Goal: Task Accomplishment & Management: Use online tool/utility

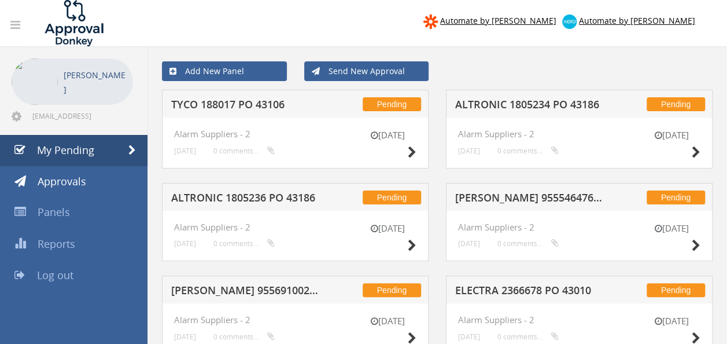
click at [259, 106] on h5 "TYCO 188017 PO 43106" at bounding box center [245, 106] width 149 height 14
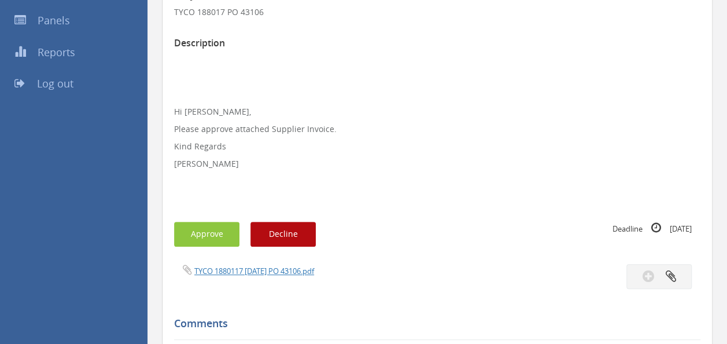
scroll to position [259, 0]
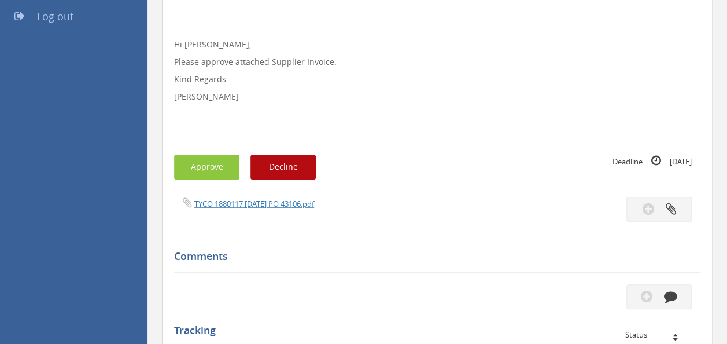
click at [252, 212] on div "TYCO 1880117 [DATE] PO 43106.pdf" at bounding box center [437, 209] width 544 height 25
click at [249, 209] on div "TYCO 1880117 [DATE] PO 43106.pdf" at bounding box center [437, 209] width 544 height 25
click at [241, 199] on link "TYCO 1880117 [DATE] PO 43106.pdf" at bounding box center [254, 203] width 120 height 10
click at [205, 165] on button "Approve" at bounding box center [206, 166] width 65 height 25
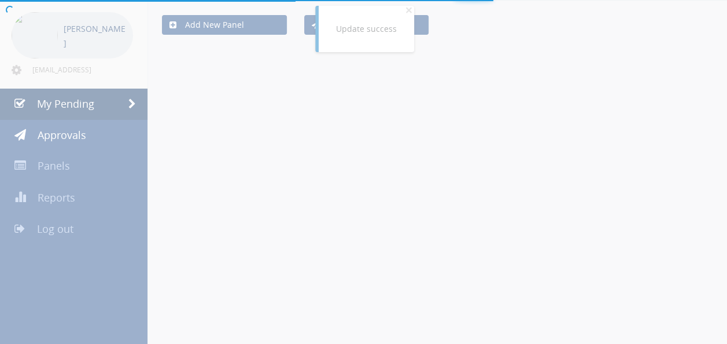
scroll to position [259, 0]
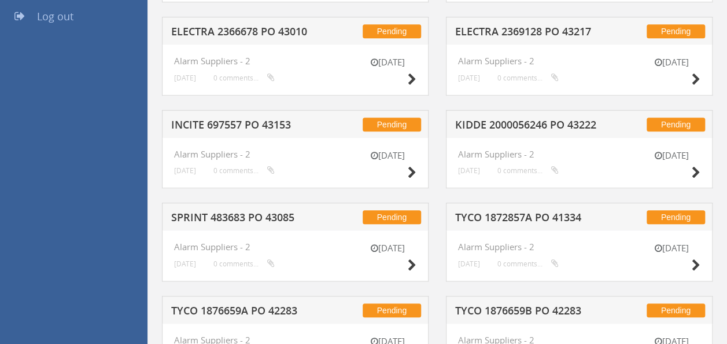
click at [235, 125] on h5 "INCITE 697557 PO 43153" at bounding box center [245, 126] width 149 height 14
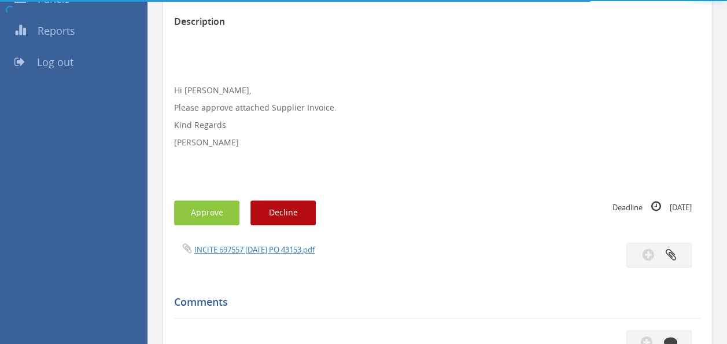
scroll to position [259, 0]
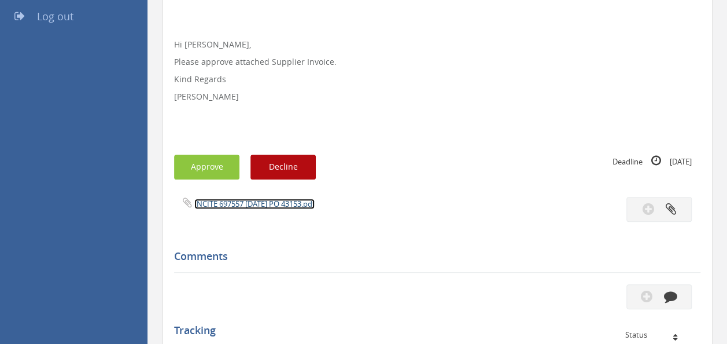
click at [251, 204] on link "INCITE 697557 [DATE] PO 43153.pdf" at bounding box center [254, 203] width 120 height 10
click at [197, 163] on button "Approve" at bounding box center [206, 166] width 65 height 25
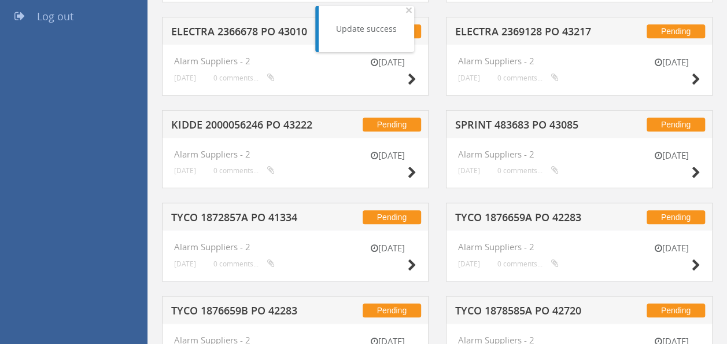
click at [259, 122] on h5 "KIDDE 2000056246 PO 43222" at bounding box center [245, 126] width 149 height 14
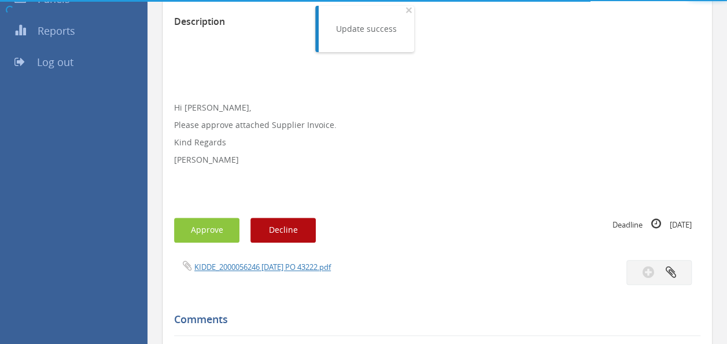
scroll to position [259, 0]
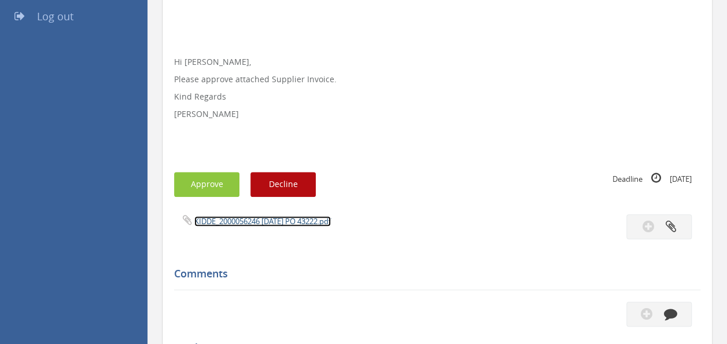
click at [252, 221] on link "KIDDE_2000056246 [DATE] PO 43222.pdf" at bounding box center [262, 221] width 137 height 10
click at [209, 173] on button "Approve" at bounding box center [206, 184] width 65 height 25
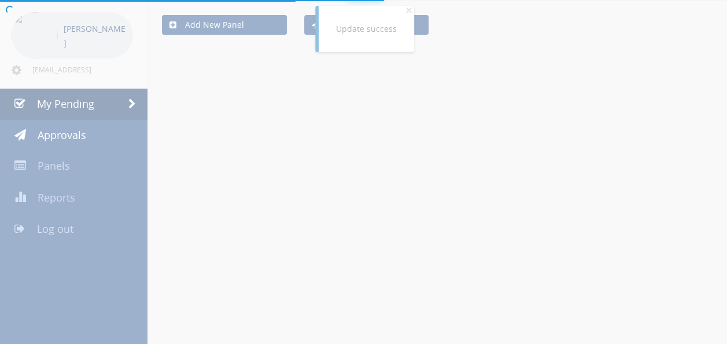
scroll to position [259, 0]
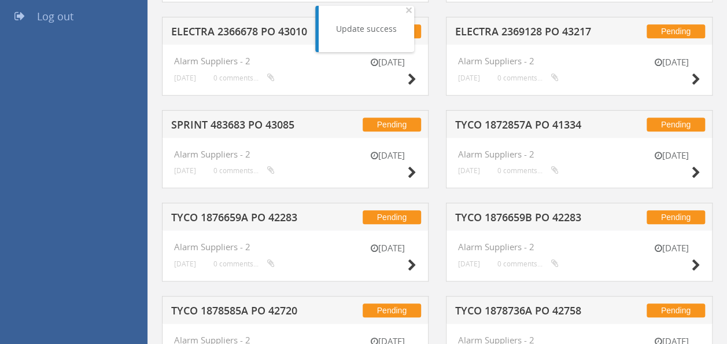
click at [236, 119] on h5 "SPRINT 483683 PO 43085" at bounding box center [245, 126] width 149 height 14
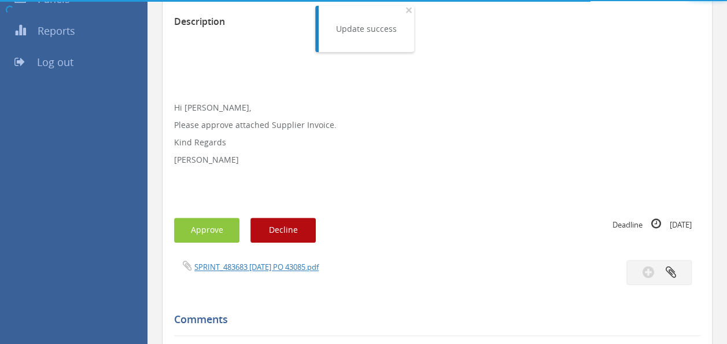
scroll to position [259, 0]
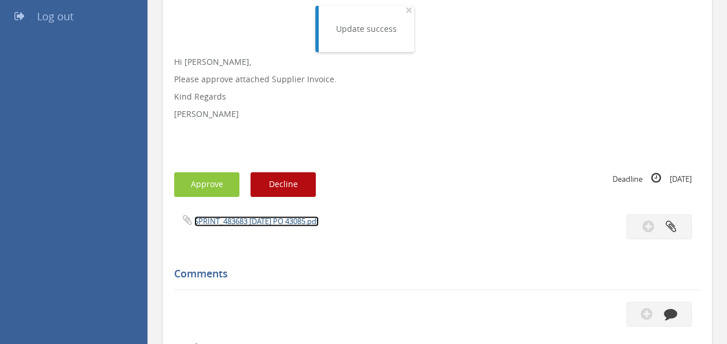
click at [257, 223] on link "SPRINT_483683 [DATE] PO 43085.pdf" at bounding box center [256, 221] width 124 height 10
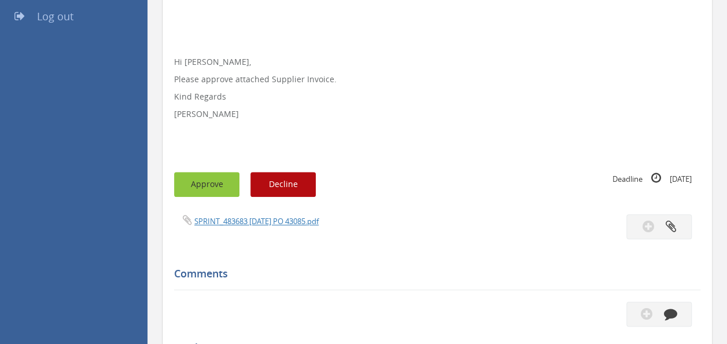
click at [202, 180] on button "Approve" at bounding box center [206, 184] width 65 height 25
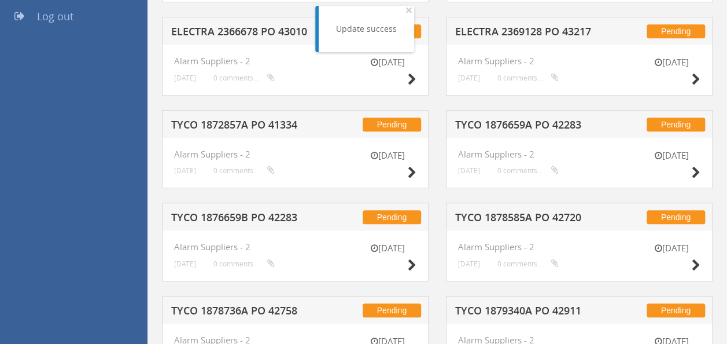
click at [231, 127] on h5 "TYCO 1872857A PO 41334" at bounding box center [245, 126] width 149 height 14
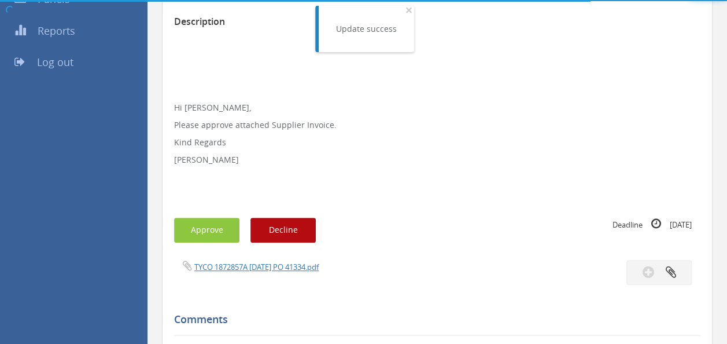
scroll to position [259, 0]
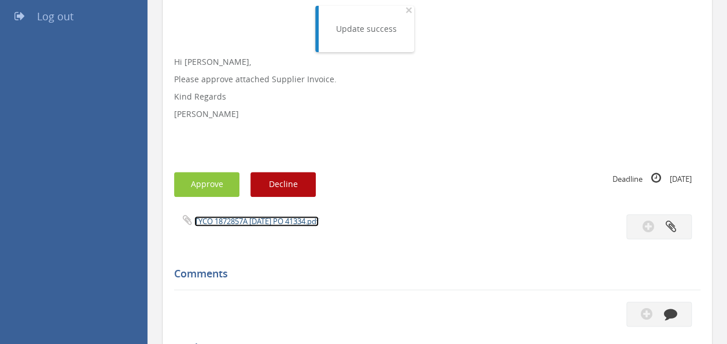
click at [248, 225] on link "TYCO 1872857A [DATE] PO 41334.pdf" at bounding box center [256, 221] width 124 height 10
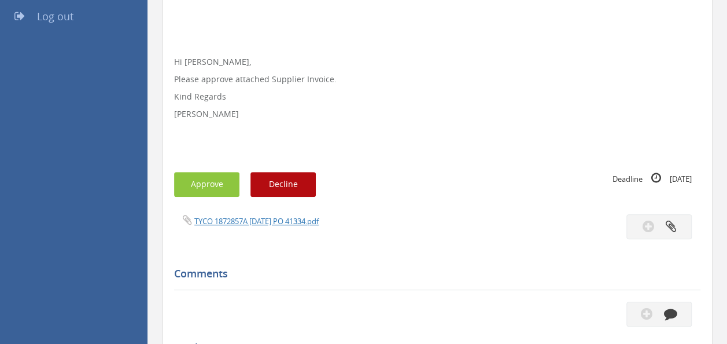
click at [214, 168] on div "Subject TYCO 1872857A PO 41334 Description Hi [PERSON_NAME], Please approve att…" at bounding box center [437, 210] width 527 height 598
click at [199, 179] on button "Approve" at bounding box center [206, 184] width 65 height 25
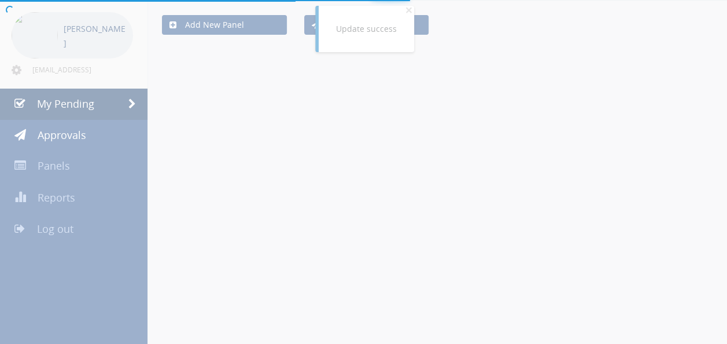
scroll to position [259, 0]
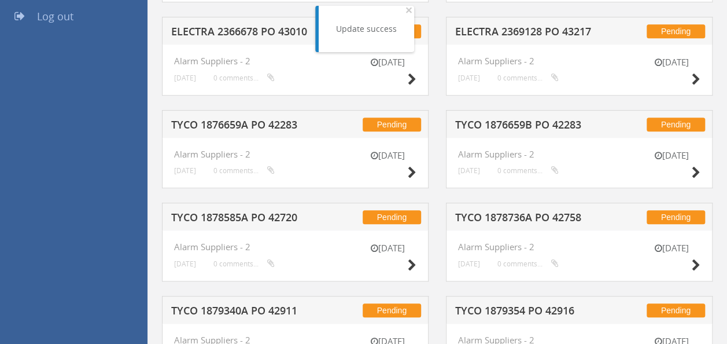
click at [515, 125] on h5 "TYCO 1876659B PO 42283" at bounding box center [529, 126] width 149 height 14
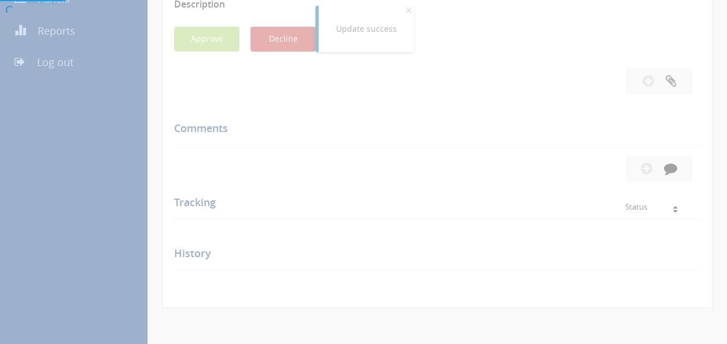
scroll to position [259, 0]
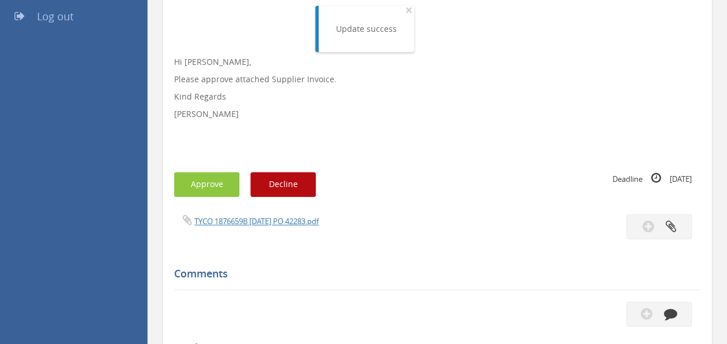
click at [270, 214] on div "TYCO 1876659B [DATE] PO 42283.pdf" at bounding box center [301, 220] width 272 height 13
click at [264, 218] on link "TYCO 1876659B [DATE] PO 42283.pdf" at bounding box center [256, 221] width 124 height 10
click at [199, 187] on button "Approve" at bounding box center [206, 184] width 65 height 25
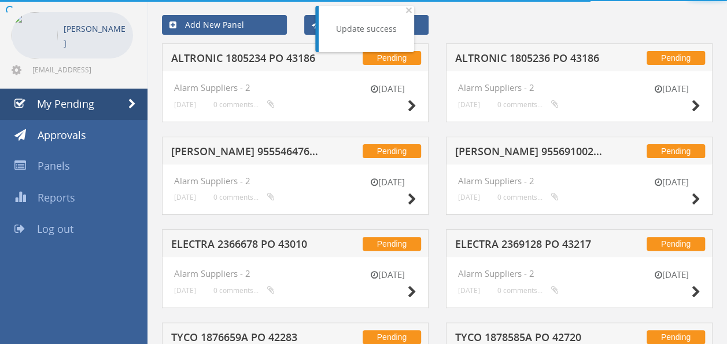
scroll to position [259, 0]
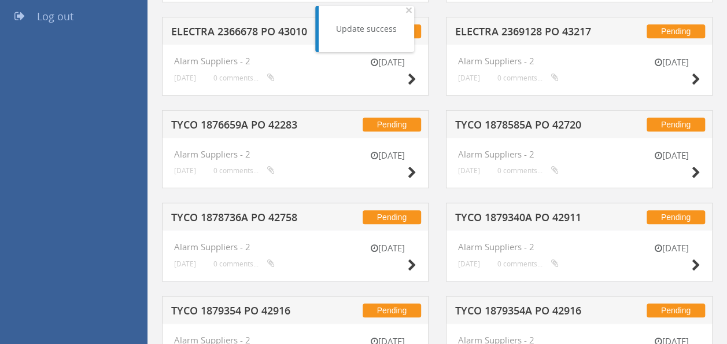
click at [268, 115] on div "Pending TYCO 1876659A PO 42283" at bounding box center [295, 124] width 267 height 28
click at [257, 120] on h5 "TYCO 1876659A PO 42283" at bounding box center [245, 126] width 149 height 14
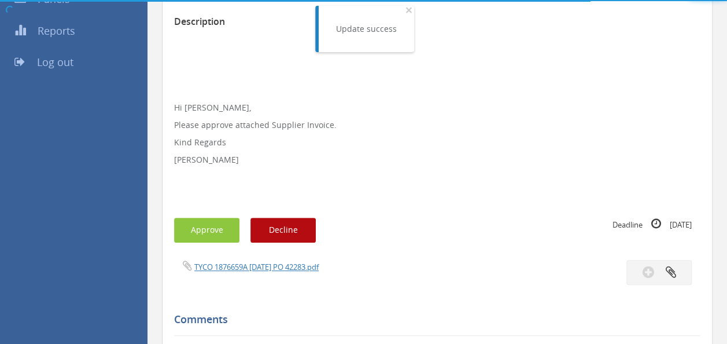
scroll to position [259, 0]
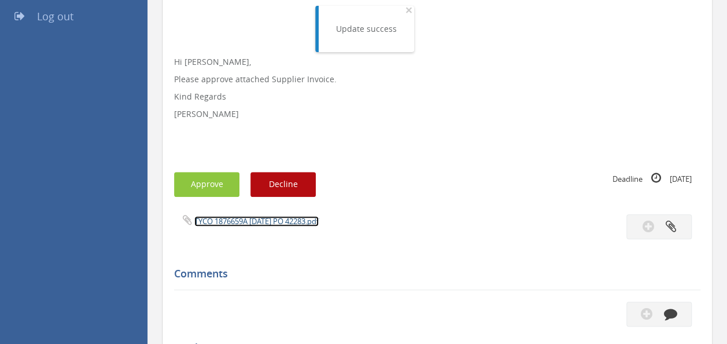
click at [242, 224] on link "TYCO 1876659A [DATE] PO 42283.pdf" at bounding box center [256, 221] width 124 height 10
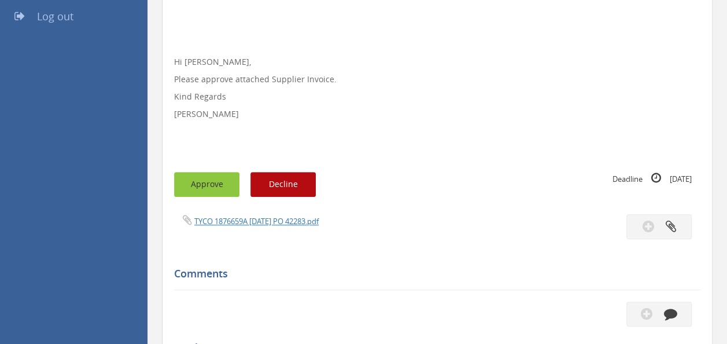
click at [210, 181] on button "Approve" at bounding box center [206, 184] width 65 height 25
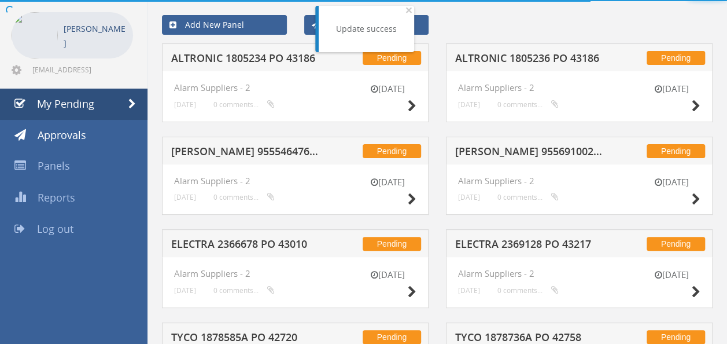
scroll to position [259, 0]
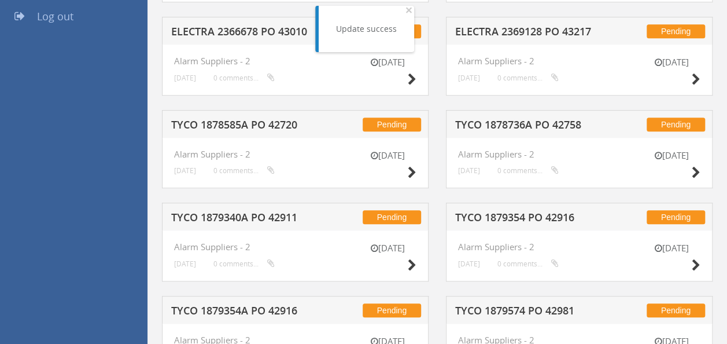
click at [259, 123] on h5 "TYCO 1878585A PO 42720" at bounding box center [245, 126] width 149 height 14
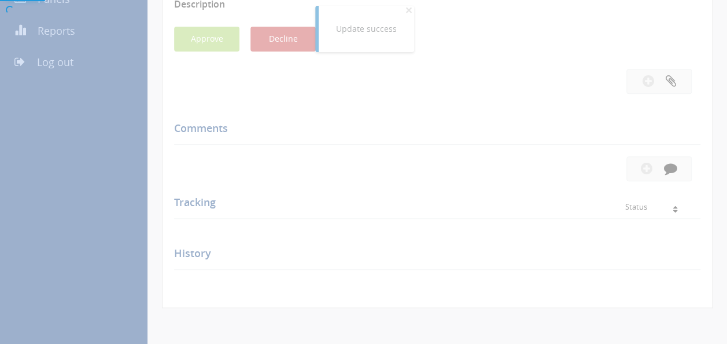
scroll to position [259, 0]
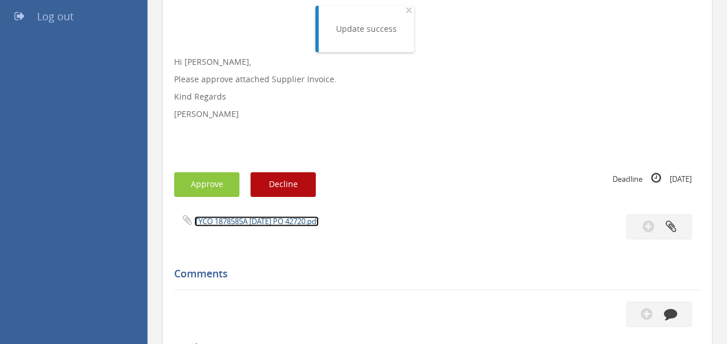
click at [239, 219] on link "TYCO 1878585A [DATE] PO 42720.pdf" at bounding box center [256, 221] width 124 height 10
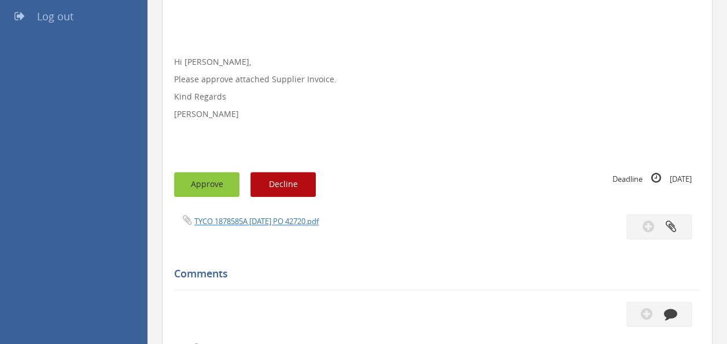
click at [196, 191] on button "Approve" at bounding box center [206, 184] width 65 height 25
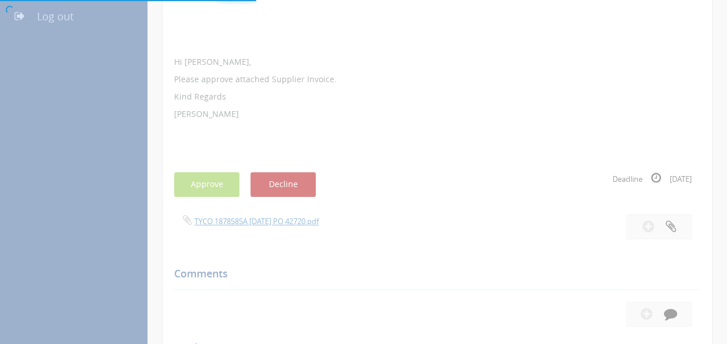
scroll to position [46, 0]
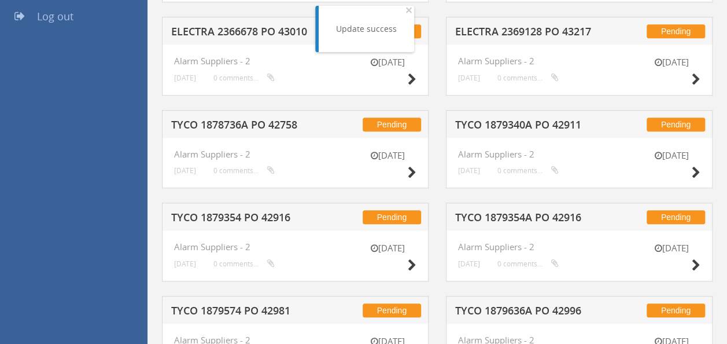
click at [244, 120] on h5 "TYCO 1878736A PO 42758" at bounding box center [245, 126] width 149 height 14
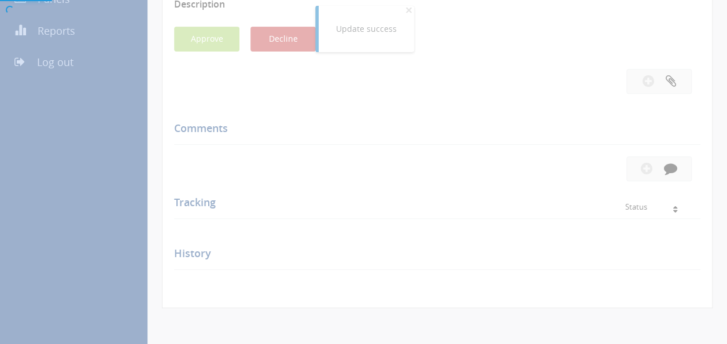
scroll to position [259, 0]
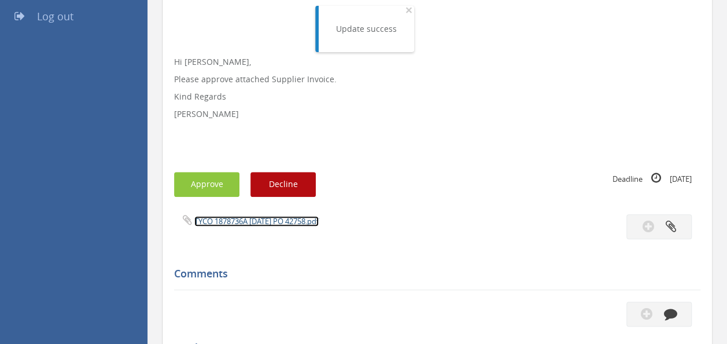
click at [258, 221] on link "TYCO 1878736A [DATE] PO 42758.pdf" at bounding box center [256, 221] width 124 height 10
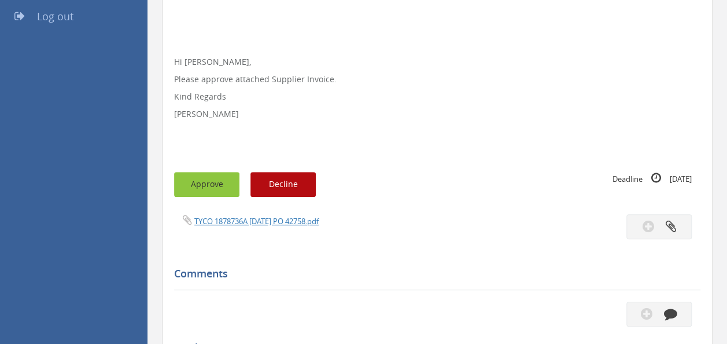
click at [203, 174] on button "Approve" at bounding box center [206, 184] width 65 height 25
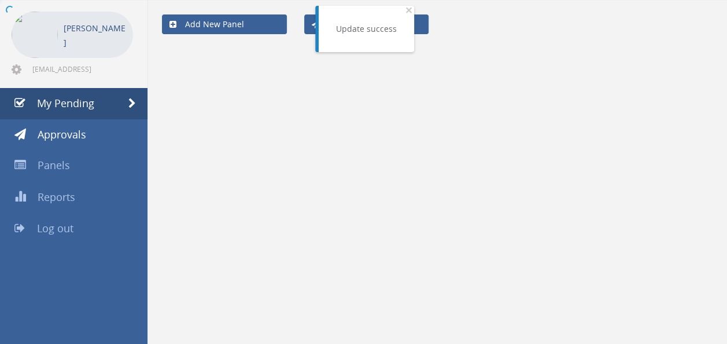
scroll to position [46, 0]
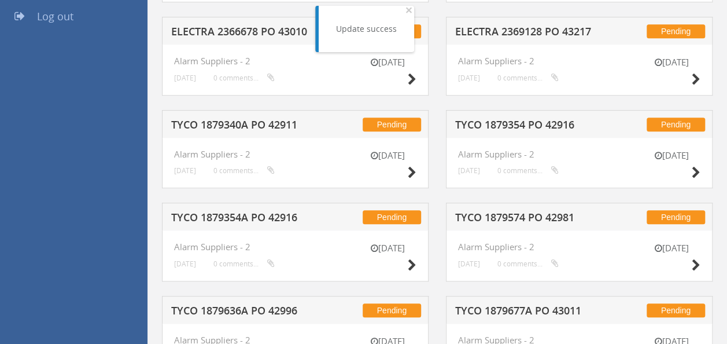
click at [263, 123] on h5 "TYCO 1879340A PO 42911" at bounding box center [245, 126] width 149 height 14
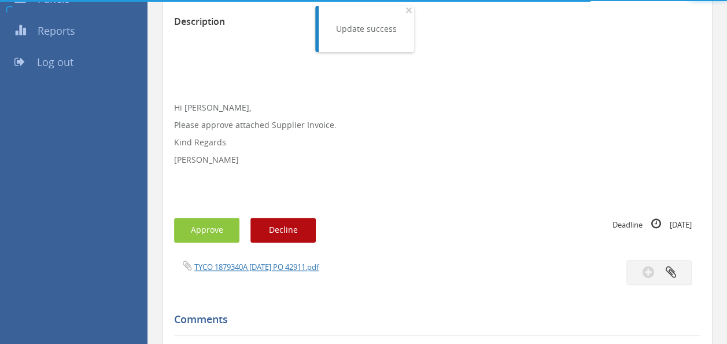
scroll to position [259, 0]
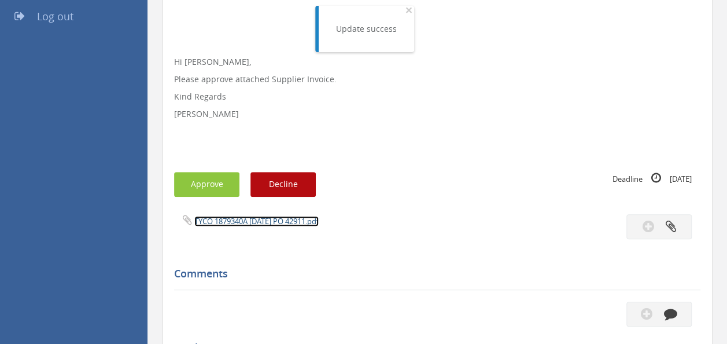
click at [246, 217] on link "TYCO 1879340A [DATE] PO 42911.pdf" at bounding box center [256, 221] width 124 height 10
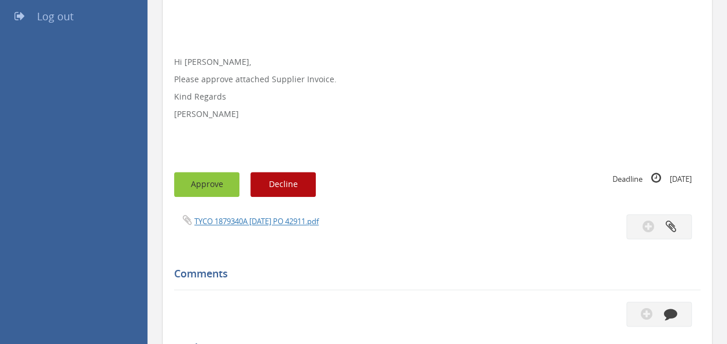
click at [193, 176] on button "Approve" at bounding box center [206, 184] width 65 height 25
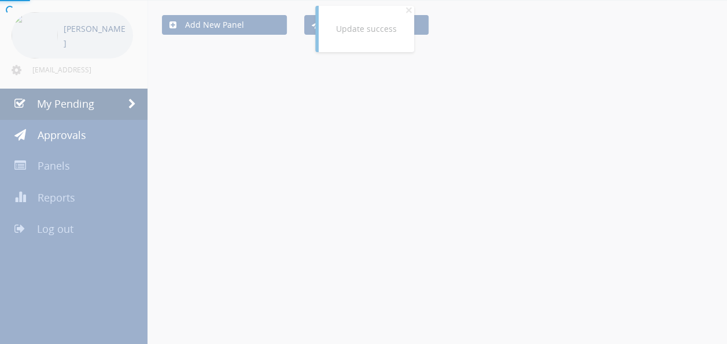
scroll to position [259, 0]
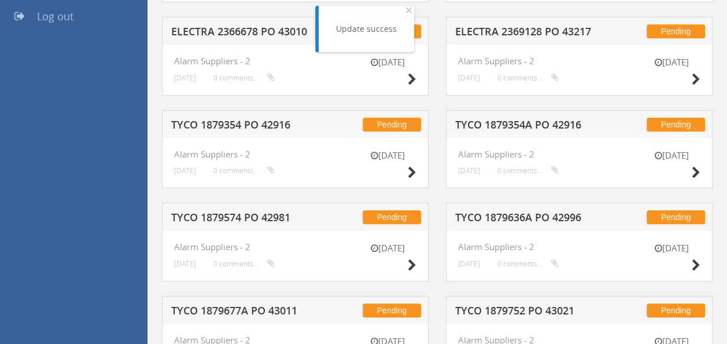
click at [253, 111] on div "Pending TYCO 1879354 PO 42916" at bounding box center [295, 124] width 267 height 28
click at [244, 116] on div "Pending TYCO 1879354 PO 42916" at bounding box center [295, 124] width 267 height 28
click at [234, 123] on h5 "TYCO 1879354 PO 42916" at bounding box center [245, 126] width 149 height 14
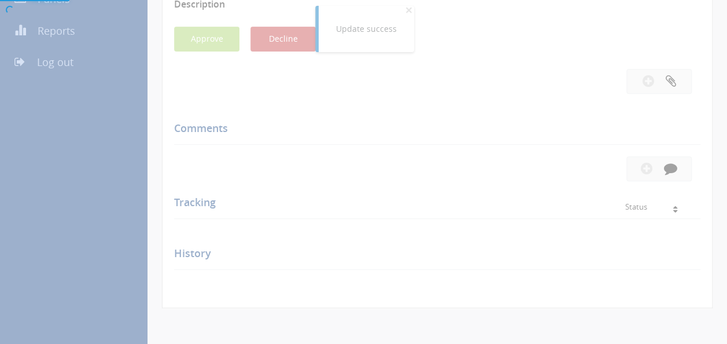
scroll to position [259, 0]
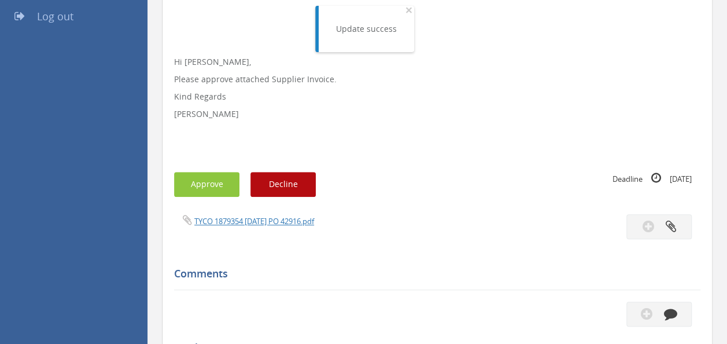
click at [240, 208] on div "Subject TYCO 1879354 PO 42916 Description Hi [PERSON_NAME], Please approve atta…" at bounding box center [437, 210] width 527 height 598
click at [257, 223] on link "TYCO 1879354 [DATE] PO 42916.pdf" at bounding box center [254, 221] width 120 height 10
click at [210, 178] on button "Approve" at bounding box center [206, 184] width 65 height 25
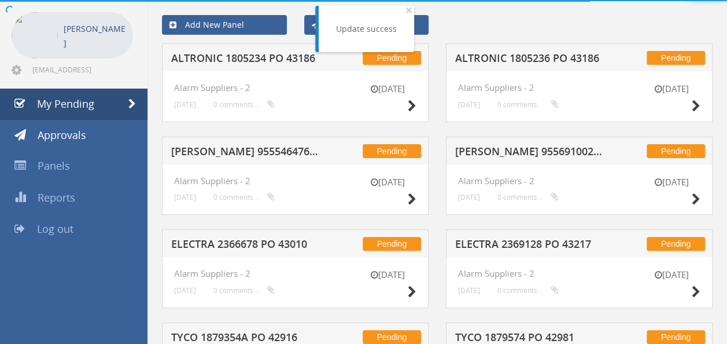
scroll to position [259, 0]
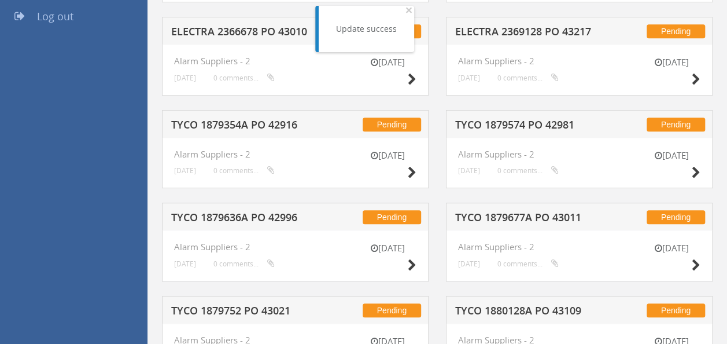
click at [479, 125] on h5 "TYCO 1879574 PO 42981" at bounding box center [529, 126] width 149 height 14
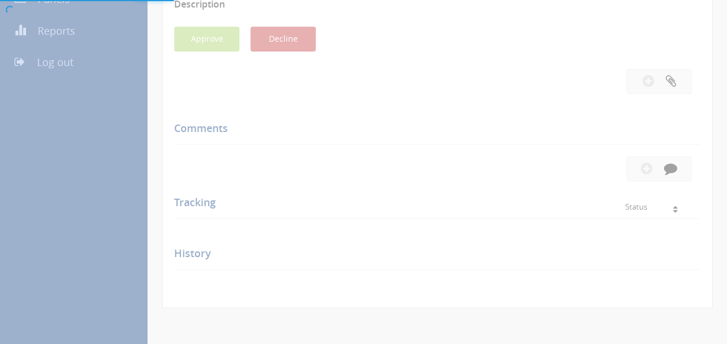
scroll to position [259, 0]
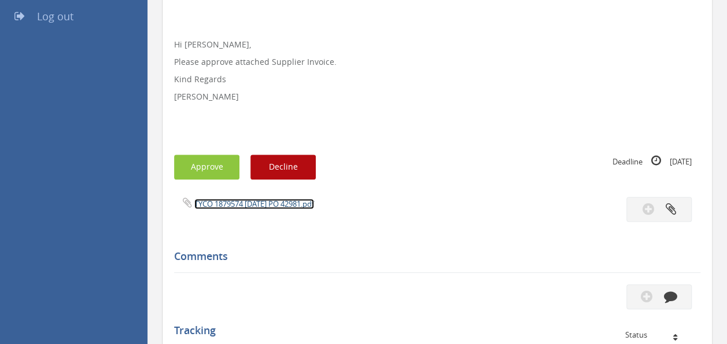
click at [264, 201] on link "TYCO 1879574 [DATE] PO 42981.pdf" at bounding box center [254, 203] width 120 height 10
click at [192, 167] on button "Approve" at bounding box center [206, 166] width 65 height 25
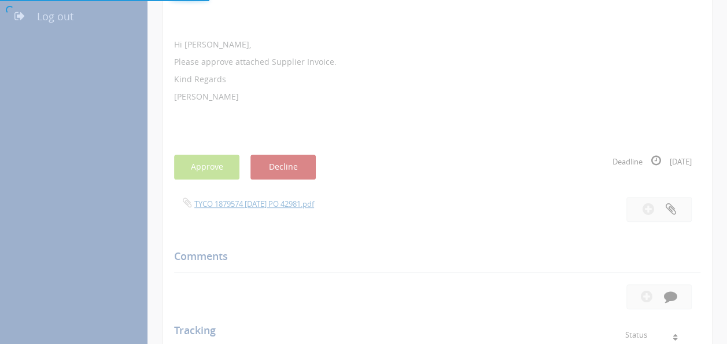
scroll to position [46, 0]
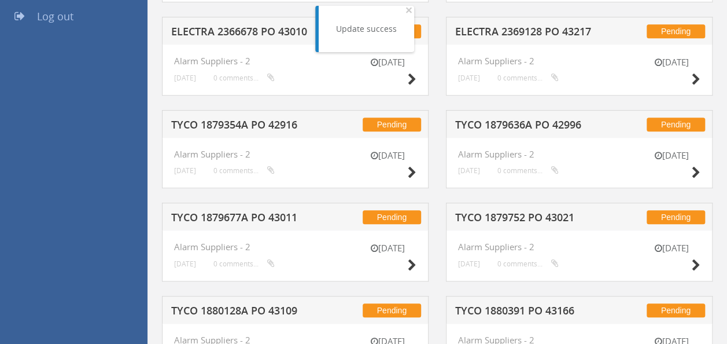
click at [240, 121] on h5 "TYCO 1879354A PO 42916" at bounding box center [245, 126] width 149 height 14
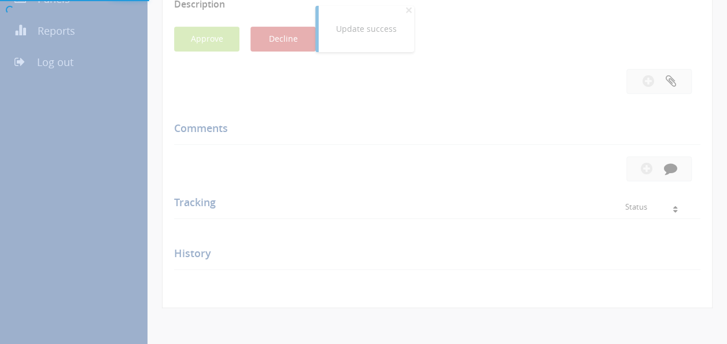
scroll to position [259, 0]
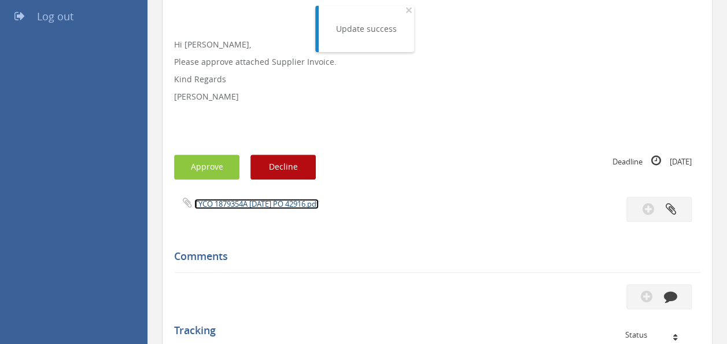
click at [251, 201] on link "TYCO 1879354A [DATE] PO 42916.pdf" at bounding box center [256, 203] width 124 height 10
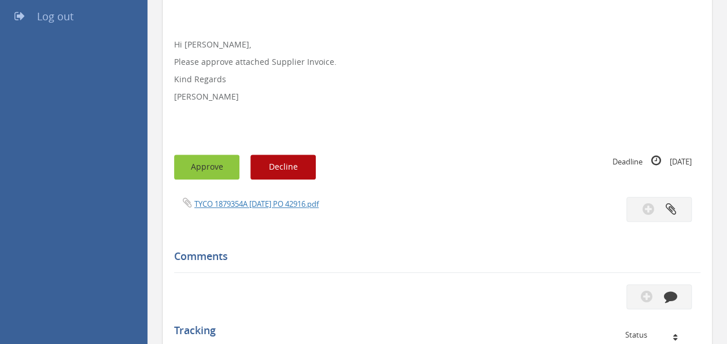
click at [205, 171] on button "Approve" at bounding box center [206, 166] width 65 height 25
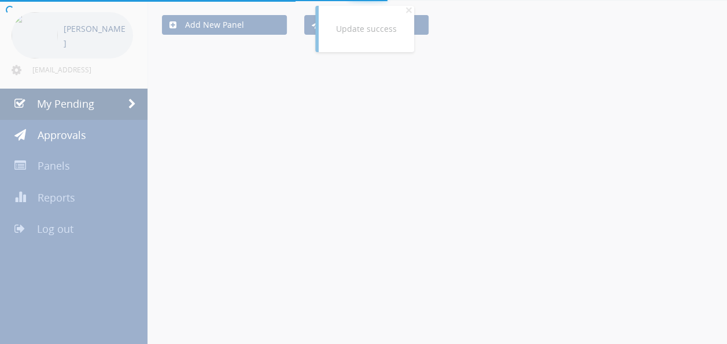
scroll to position [259, 0]
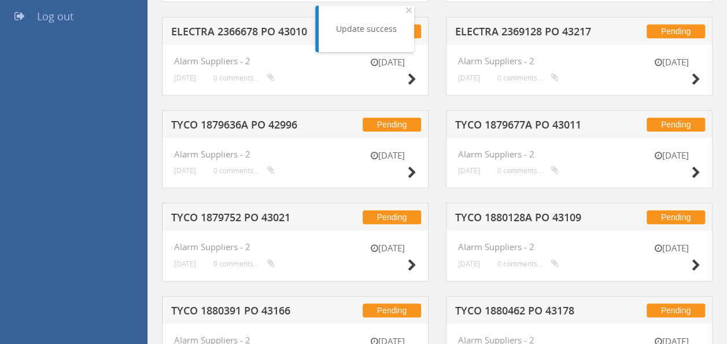
click at [532, 212] on h5 "TYCO 1880128A PO 43109" at bounding box center [529, 219] width 149 height 14
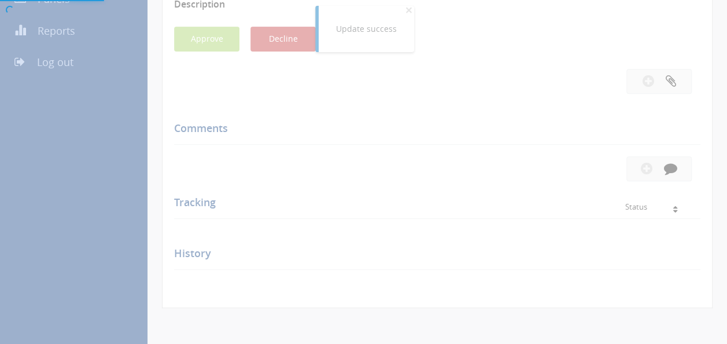
scroll to position [259, 0]
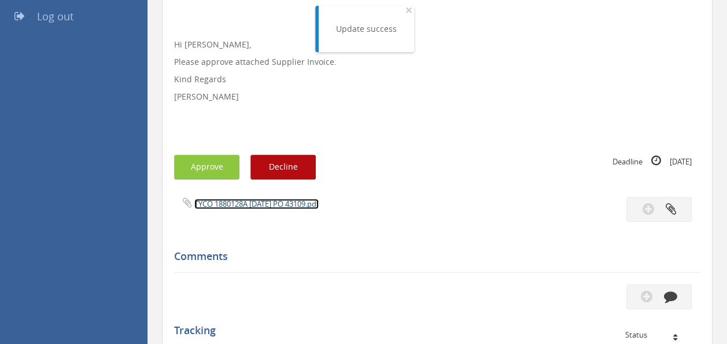
click at [250, 202] on link "TYCO 1880128A [DATE] PO 43109.pdf" at bounding box center [256, 203] width 124 height 10
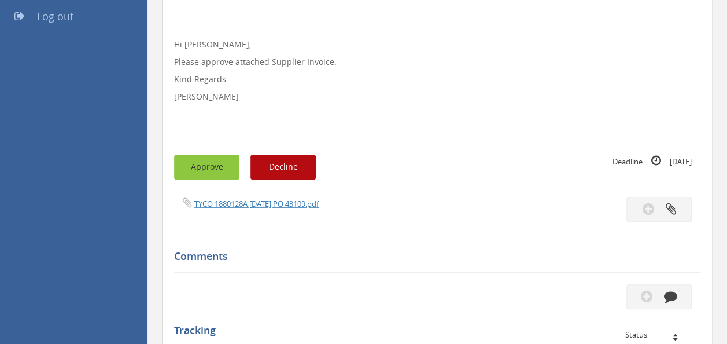
click at [212, 160] on button "Approve" at bounding box center [206, 166] width 65 height 25
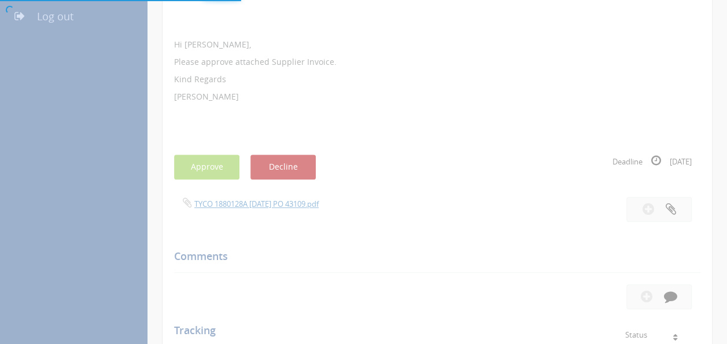
scroll to position [46, 0]
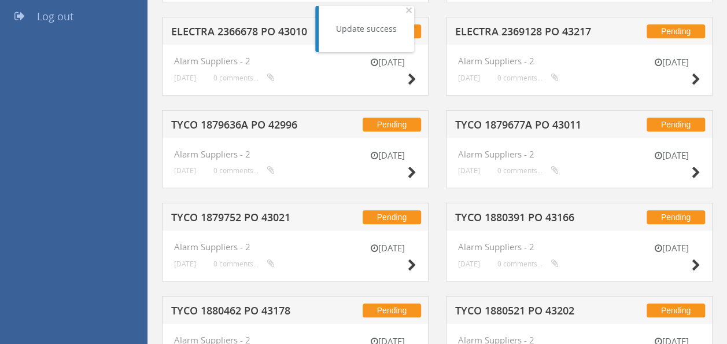
click at [222, 123] on h5 "TYCO 1879636A PO 42996" at bounding box center [245, 126] width 149 height 14
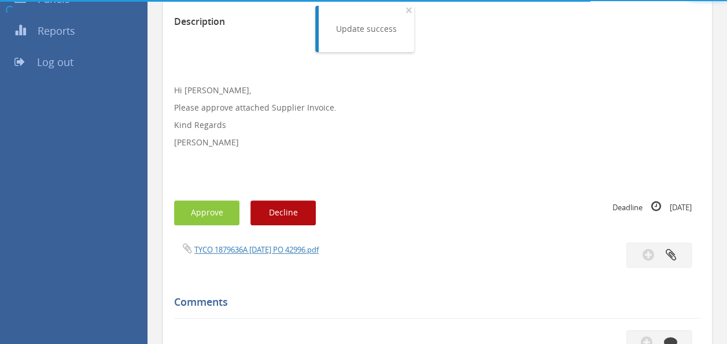
scroll to position [259, 0]
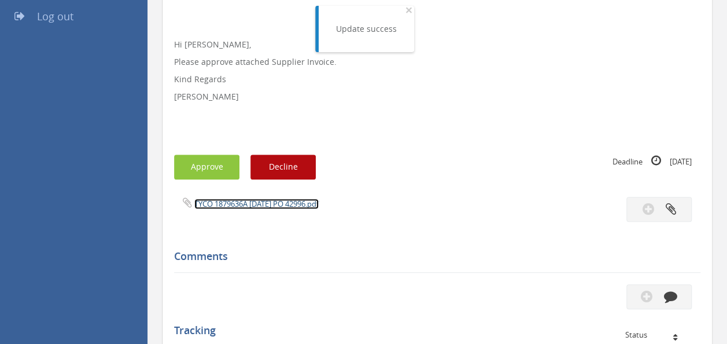
click at [250, 203] on link "TYCO 1879636A [DATE] PO 42996.pdf" at bounding box center [256, 203] width 124 height 10
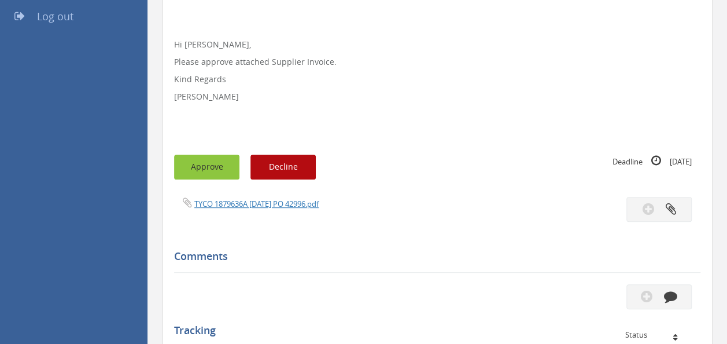
click at [210, 161] on button "Approve" at bounding box center [206, 166] width 65 height 25
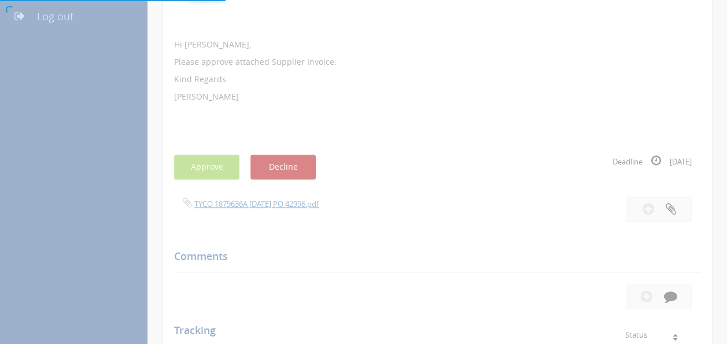
scroll to position [46, 0]
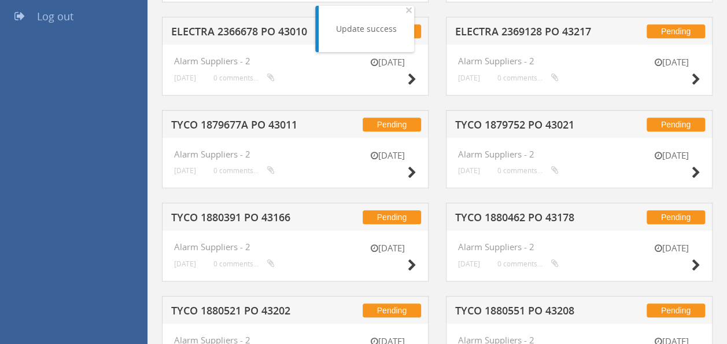
click at [268, 123] on h5 "TYCO 1879677A PO 43011" at bounding box center [245, 126] width 149 height 14
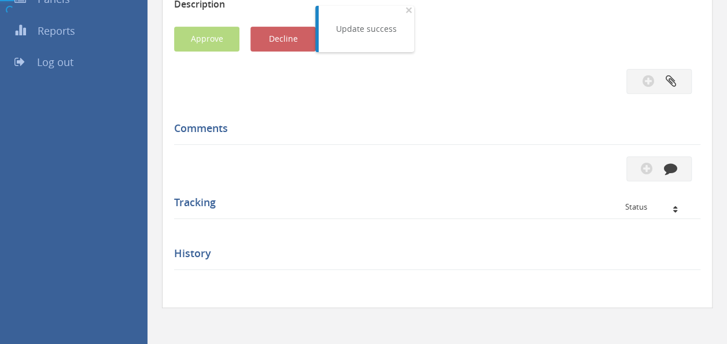
scroll to position [259, 0]
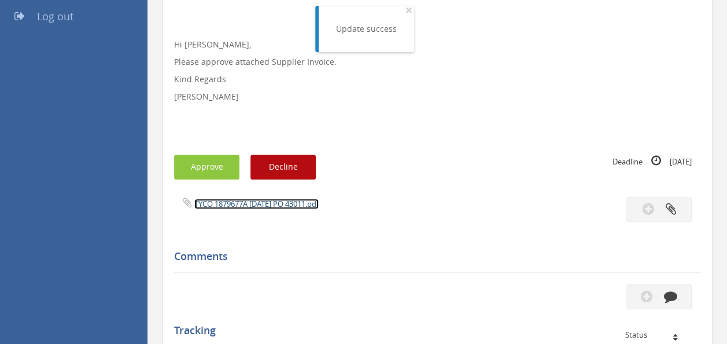
click at [249, 204] on link "TYCO 1879677A [DATE] PO 43011.pdf" at bounding box center [256, 203] width 124 height 10
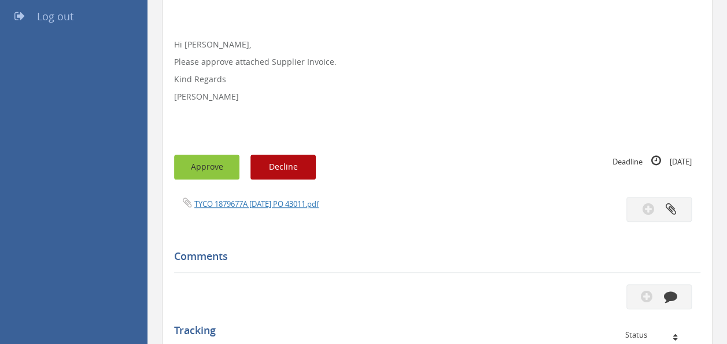
click at [214, 154] on button "Approve" at bounding box center [206, 166] width 65 height 25
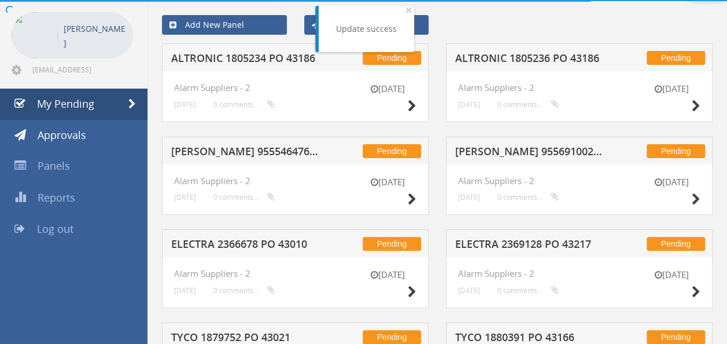
scroll to position [259, 0]
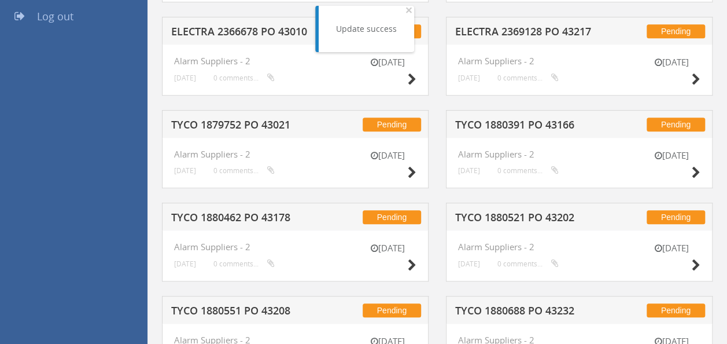
click at [266, 124] on h5 "TYCO 1879752 PO 43021" at bounding box center [245, 126] width 149 height 14
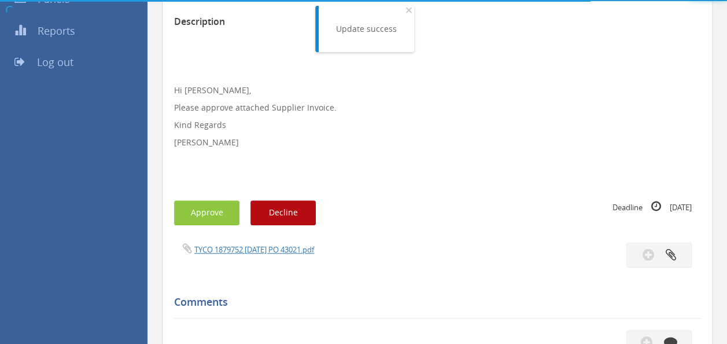
scroll to position [259, 0]
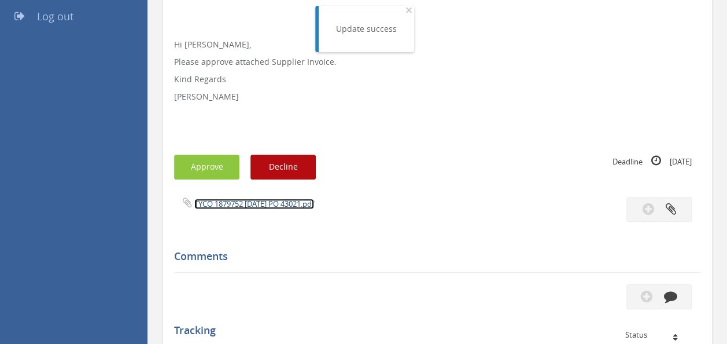
click at [264, 205] on link "TYCO 1879752 [DATE] PO 43021.pdf" at bounding box center [254, 203] width 120 height 10
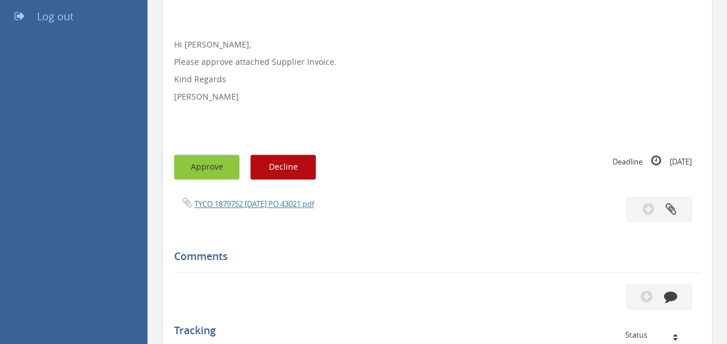
click at [206, 172] on button "Approve" at bounding box center [206, 166] width 65 height 25
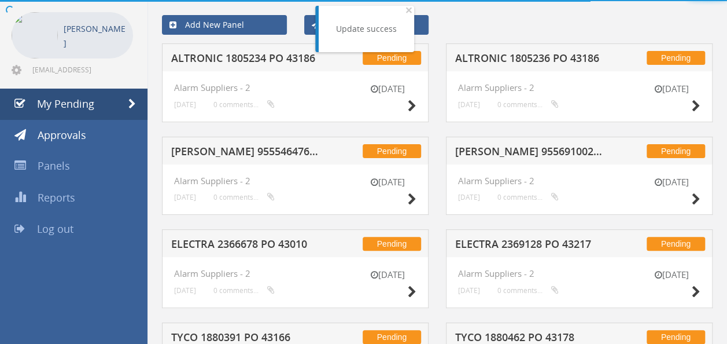
scroll to position [259, 0]
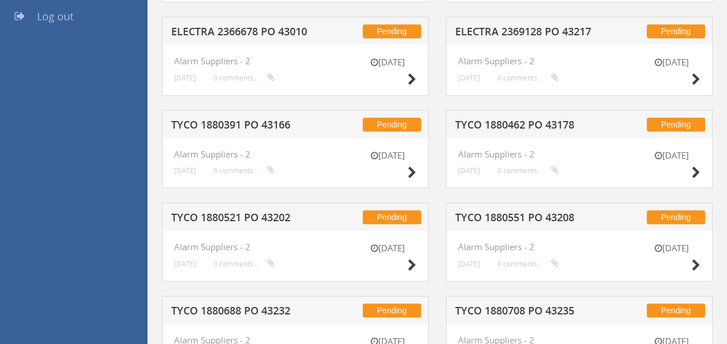
click at [248, 119] on h5 "TYCO 1880391 PO 43166" at bounding box center [245, 126] width 149 height 14
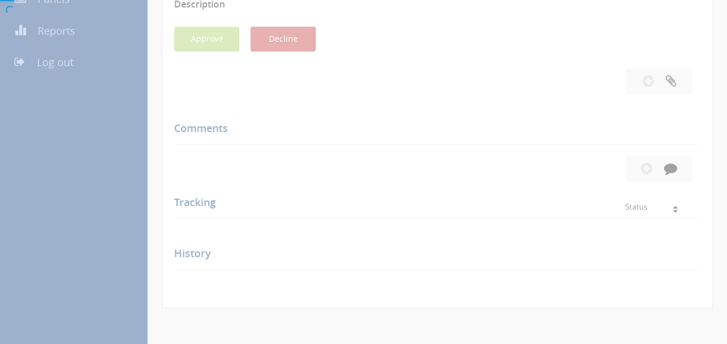
scroll to position [259, 0]
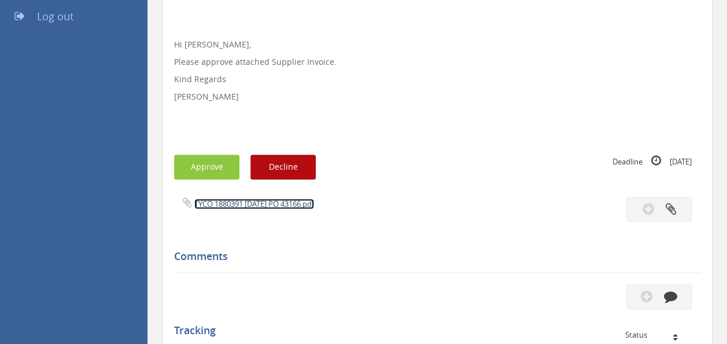
click at [274, 202] on link "TYCO 1880391 [DATE] PO 43166.pdf" at bounding box center [254, 203] width 120 height 10
click at [209, 168] on button "Approve" at bounding box center [206, 166] width 65 height 25
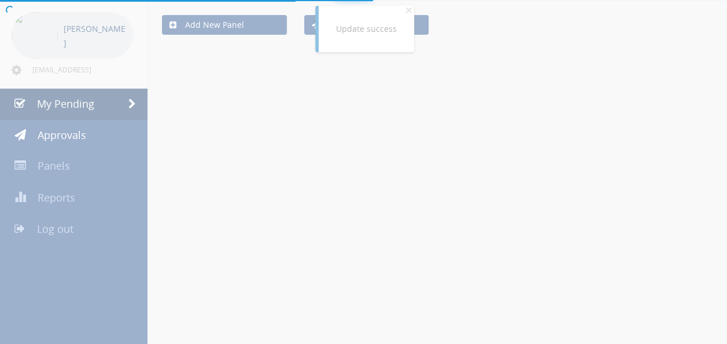
scroll to position [259, 0]
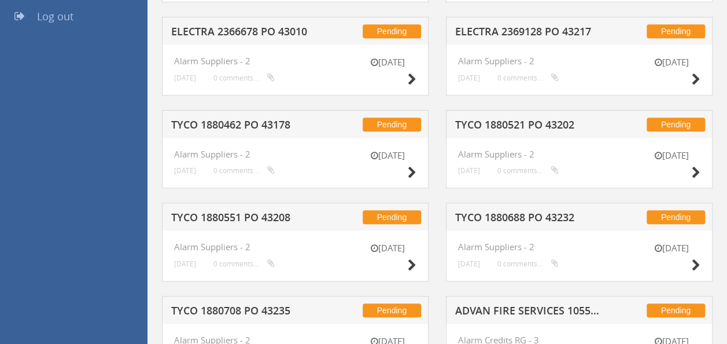
click at [260, 122] on h5 "TYCO 1880462 PO 43178" at bounding box center [245, 126] width 149 height 14
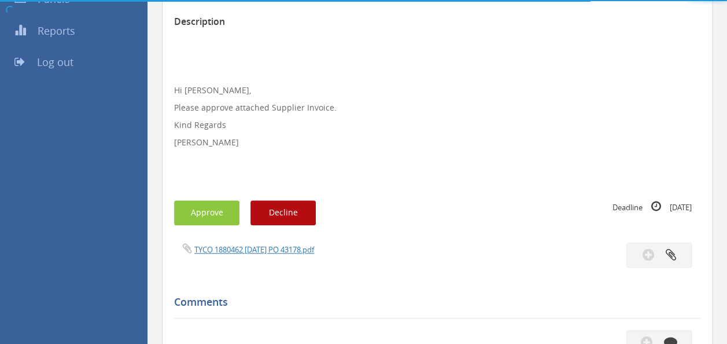
scroll to position [259, 0]
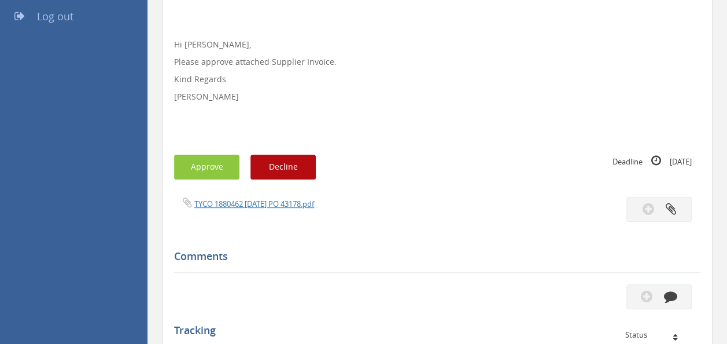
click at [260, 197] on div "TYCO 1880462 [DATE] PO 43178.pdf" at bounding box center [301, 203] width 272 height 13
click at [252, 200] on link "TYCO 1880462 [DATE] PO 43178.pdf" at bounding box center [254, 203] width 120 height 10
click at [203, 160] on button "Approve" at bounding box center [206, 166] width 65 height 25
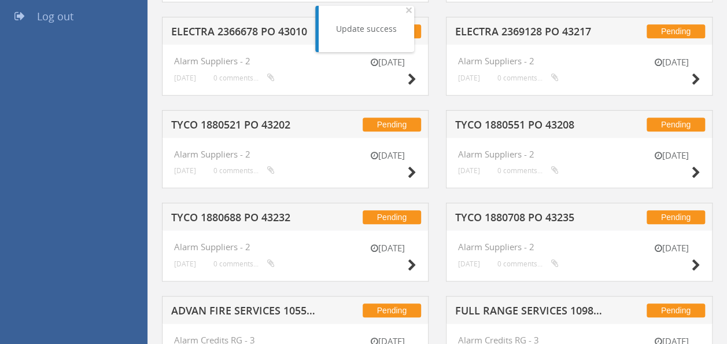
click at [260, 120] on h5 "TYCO 1880521 PO 43202" at bounding box center [245, 126] width 149 height 14
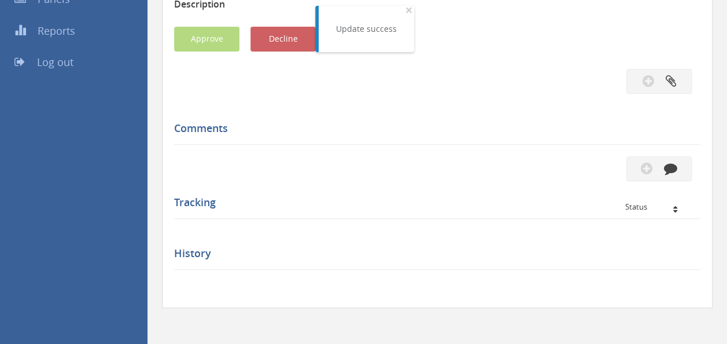
scroll to position [259, 0]
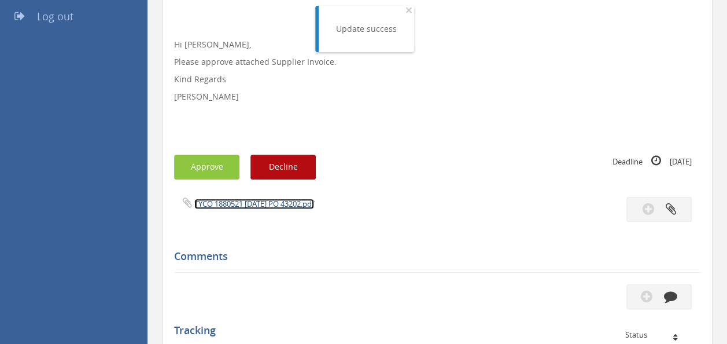
click at [266, 200] on link "TYCO 1880521 [DATE] PO 43202.pdf" at bounding box center [254, 203] width 120 height 10
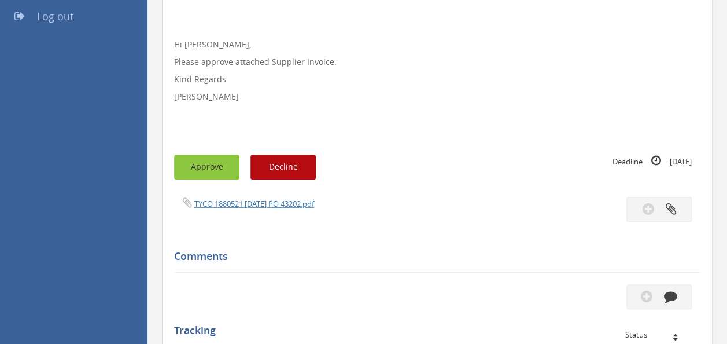
click at [197, 162] on button "Approve" at bounding box center [206, 166] width 65 height 25
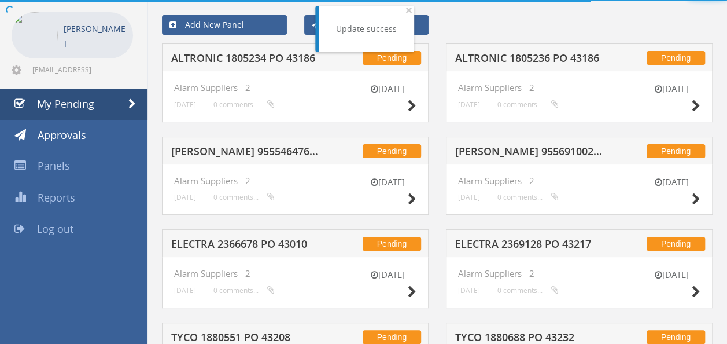
scroll to position [259, 0]
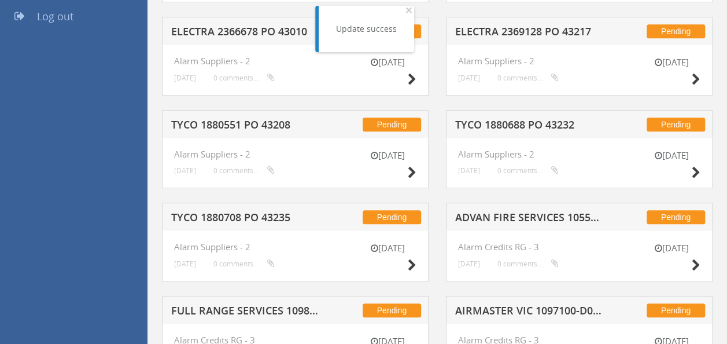
click at [270, 122] on h5 "TYCO 1880551 PO 43208" at bounding box center [245, 126] width 149 height 14
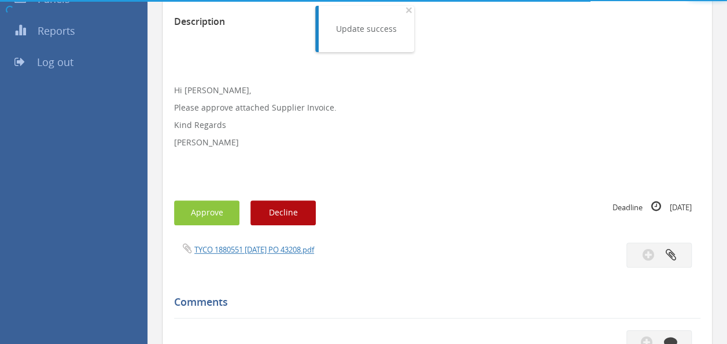
scroll to position [259, 0]
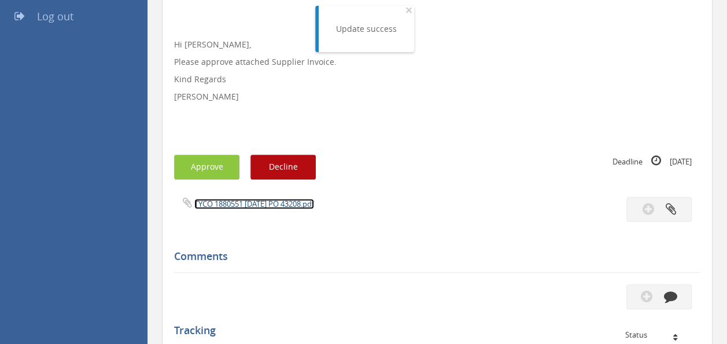
click at [277, 207] on link "TYCO 1880551 [DATE] PO 43208.pdf" at bounding box center [254, 203] width 120 height 10
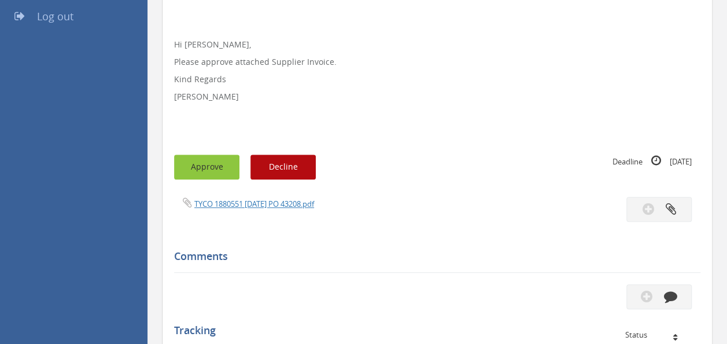
click at [209, 161] on button "Approve" at bounding box center [206, 166] width 65 height 25
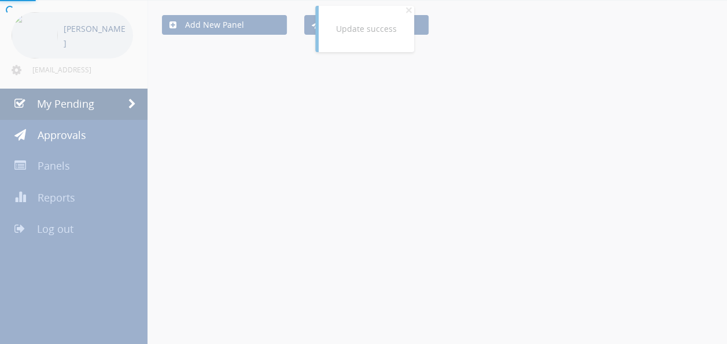
scroll to position [259, 0]
